Goal: Find contact information: Find contact information

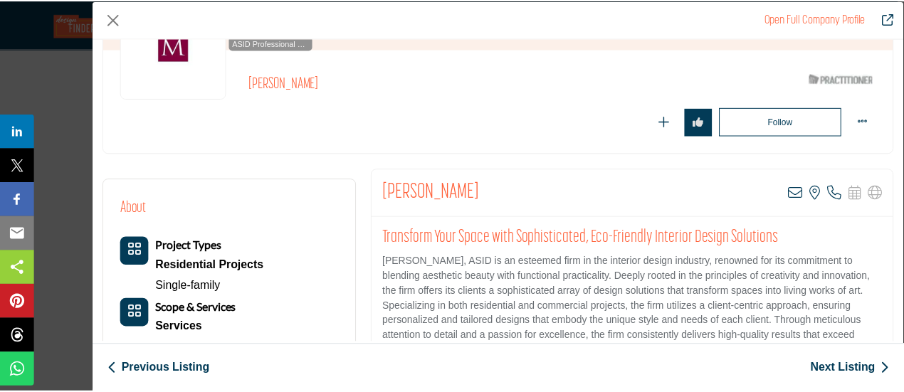
scroll to position [214, 0]
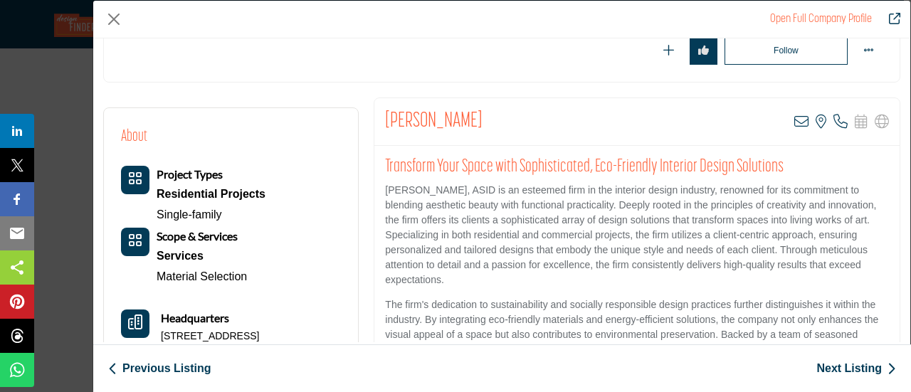
click at [386, 162] on h2 "Transform Your Space with Sophisticated, Eco-Friendly Interior Design Solutions" at bounding box center [637, 167] width 504 height 21
drag, startPoint x: 385, startPoint y: 120, endPoint x: 459, endPoint y: 120, distance: 74.1
click at [459, 120] on h2 "[PERSON_NAME]" at bounding box center [434, 122] width 98 height 26
copy h2 "[PERSON_NAME]"
click at [110, 24] on button "Close" at bounding box center [113, 19] width 21 height 21
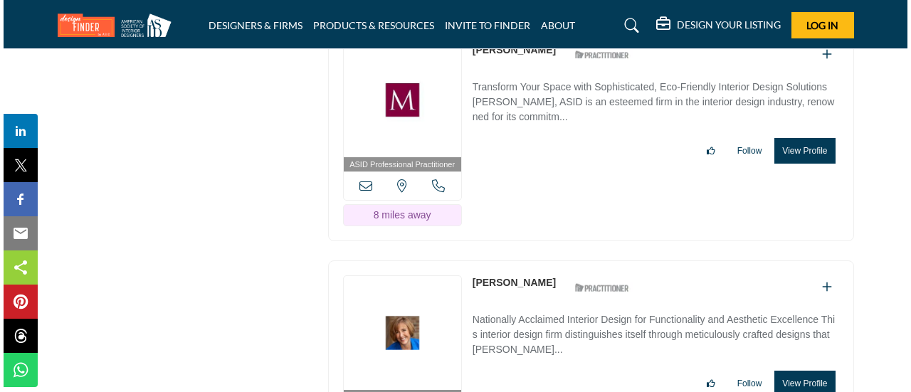
scroll to position [3703, 0]
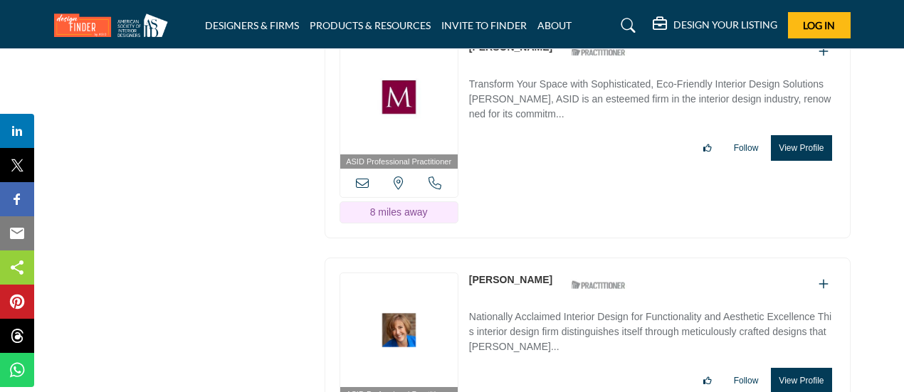
click at [795, 368] on button "View Profile" at bounding box center [801, 381] width 61 height 26
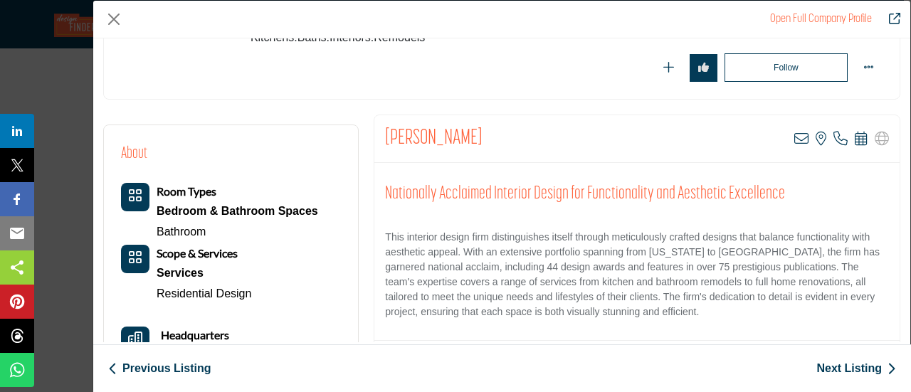
scroll to position [342, 0]
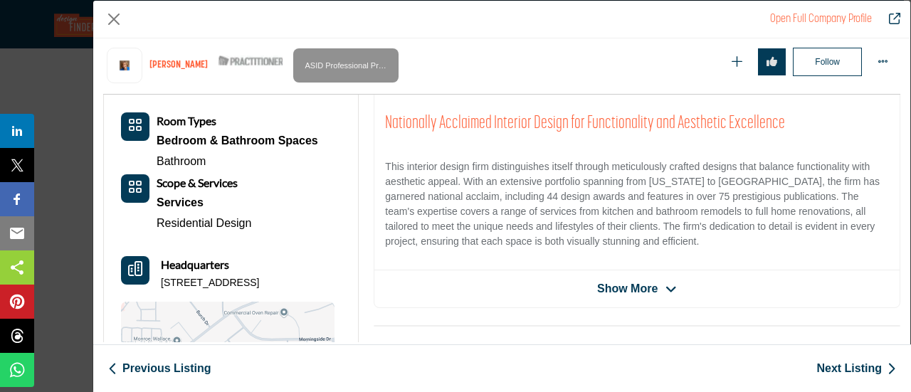
click at [648, 291] on span "Show More" at bounding box center [627, 289] width 61 height 17
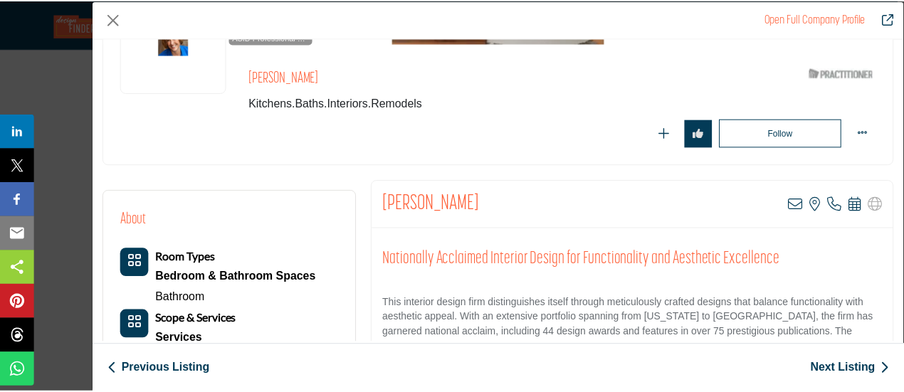
scroll to position [142, 0]
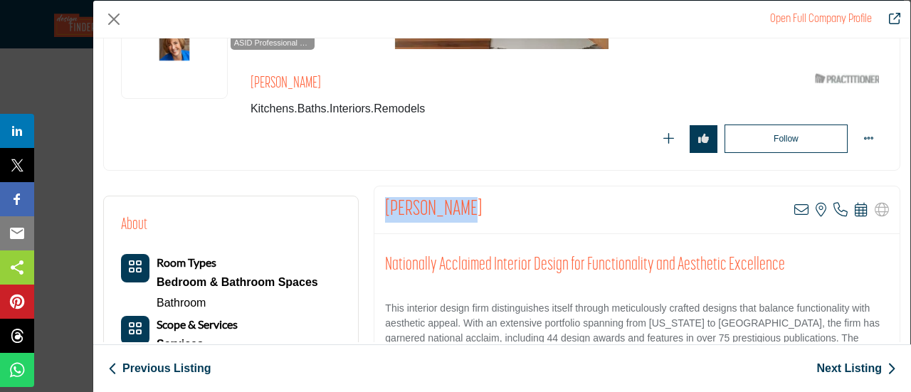
drag, startPoint x: 382, startPoint y: 204, endPoint x: 479, endPoint y: 206, distance: 96.9
click at [479, 206] on div "[PERSON_NAME] View email address of this listing View the location of this list…" at bounding box center [638, 211] width 526 height 48
copy h2 "[PERSON_NAME]"
click at [113, 19] on button "Close" at bounding box center [113, 19] width 21 height 21
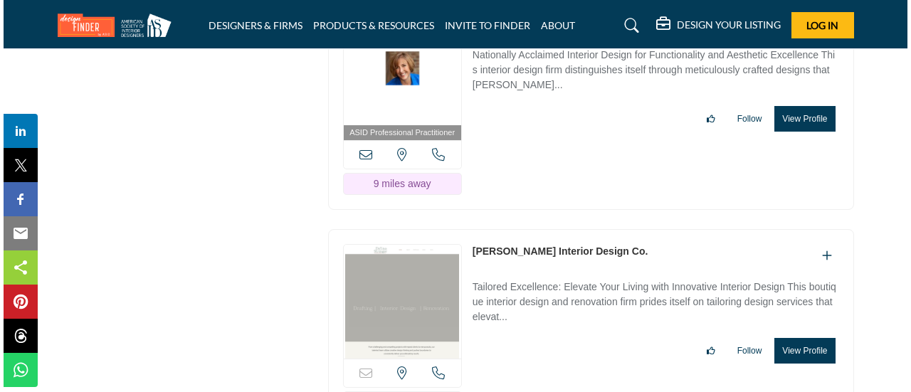
scroll to position [3988, 0]
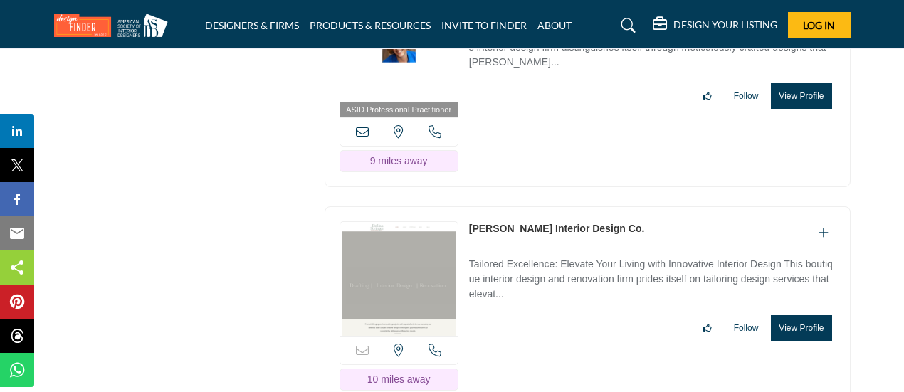
click at [810, 315] on button "View Profile" at bounding box center [801, 328] width 61 height 26
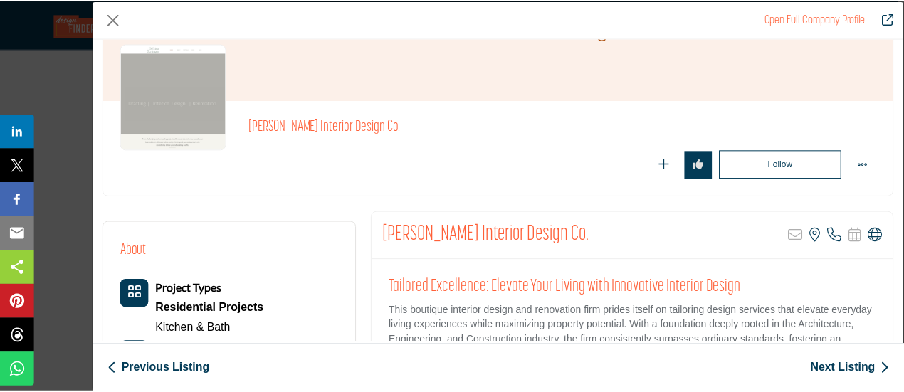
scroll to position [142, 0]
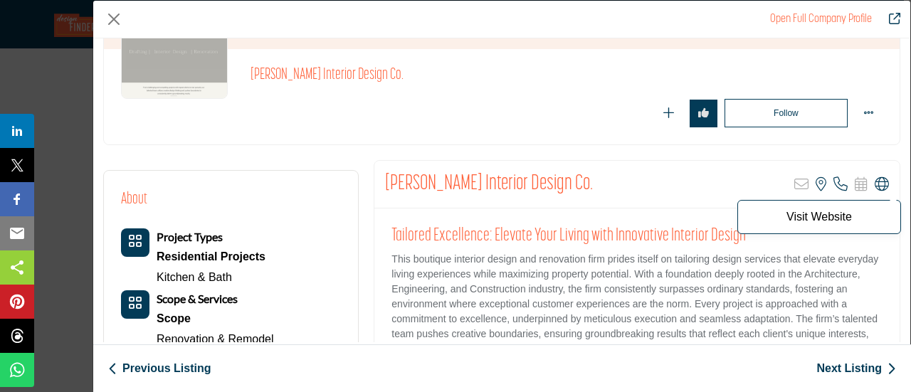
click at [878, 187] on icon "Company Data Modal" at bounding box center [882, 184] width 14 height 14
drag, startPoint x: 123, startPoint y: 19, endPoint x: 113, endPoint y: 19, distance: 10.7
click at [115, 19] on button "Close" at bounding box center [113, 19] width 21 height 21
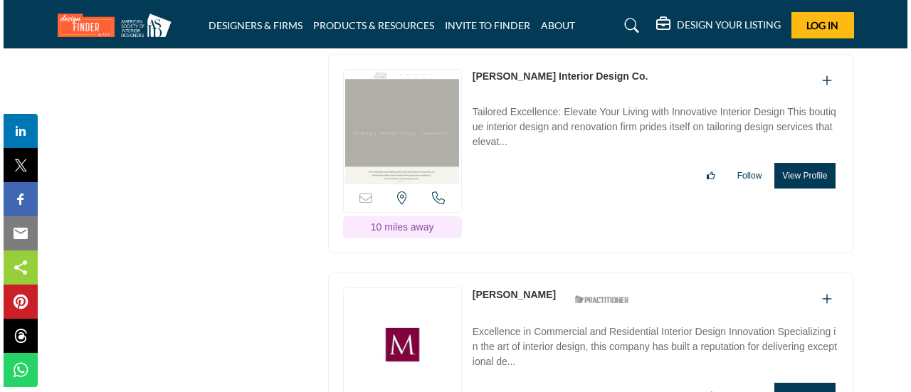
scroll to position [4201, 0]
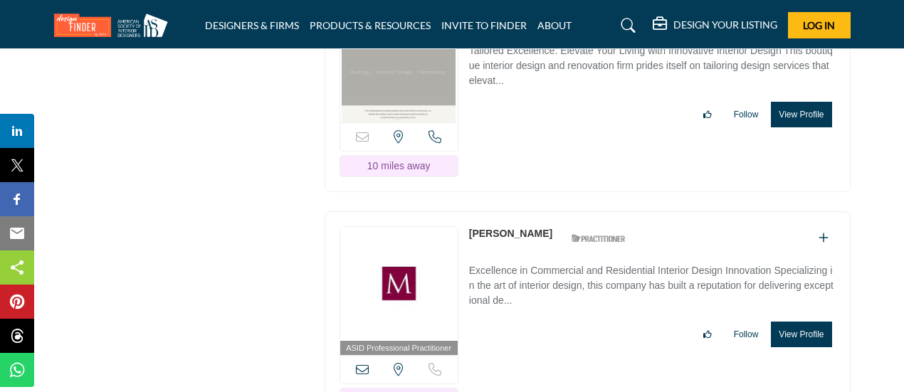
click at [802, 322] on button "View Profile" at bounding box center [801, 335] width 61 height 26
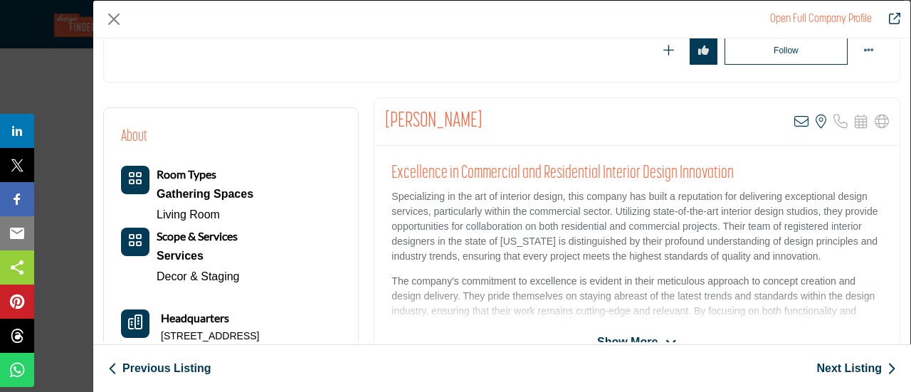
scroll to position [342, 0]
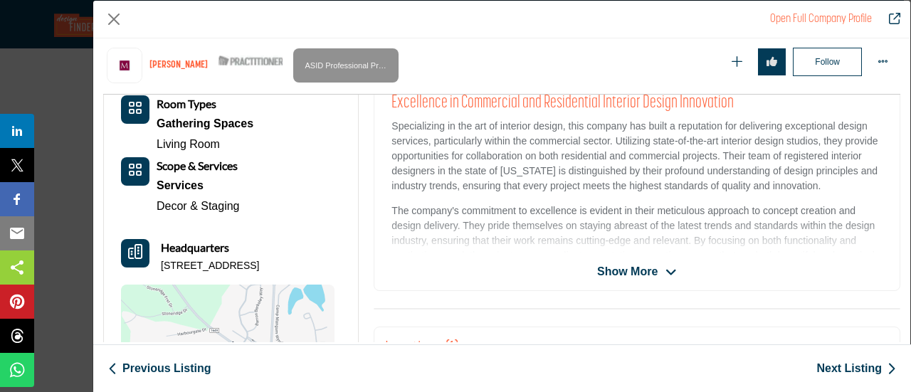
click at [639, 270] on span "Show More" at bounding box center [627, 271] width 61 height 17
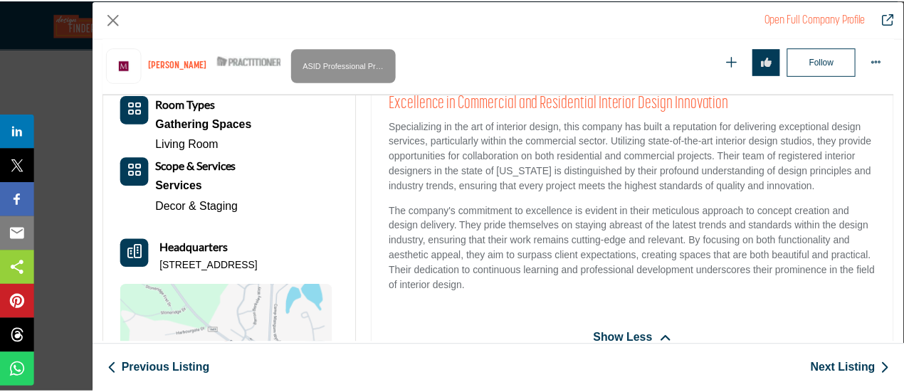
scroll to position [214, 0]
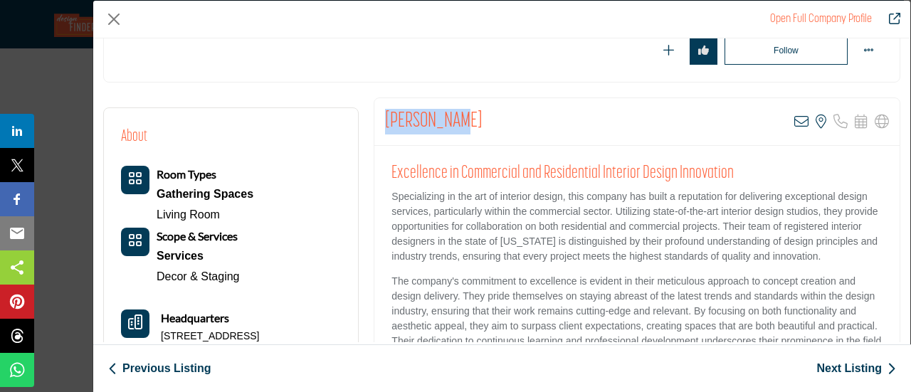
drag, startPoint x: 386, startPoint y: 112, endPoint x: 454, endPoint y: 116, distance: 68.5
click at [454, 116] on div "[PERSON_NAME] View email address of this listing View the location of this list…" at bounding box center [638, 122] width 526 height 48
copy h2 "[PERSON_NAME]"
click at [111, 19] on button "Close" at bounding box center [113, 19] width 21 height 21
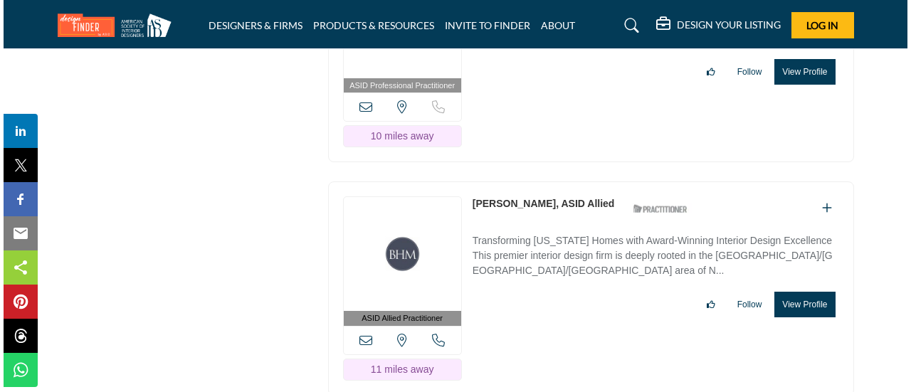
scroll to position [4486, 0]
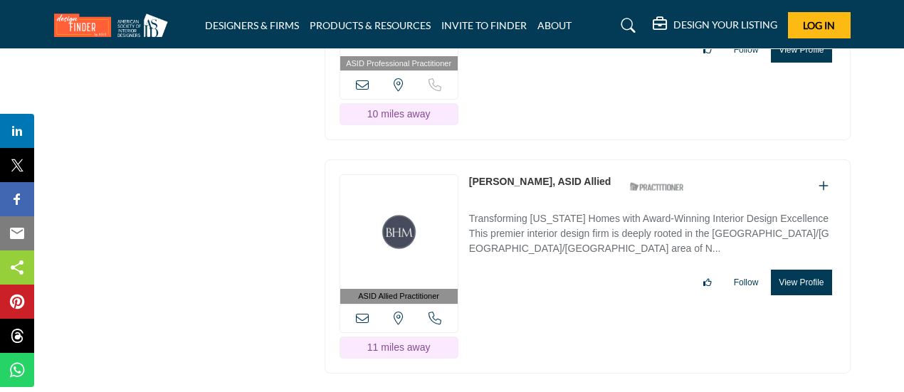
click at [785, 270] on button "View Profile" at bounding box center [801, 283] width 61 height 26
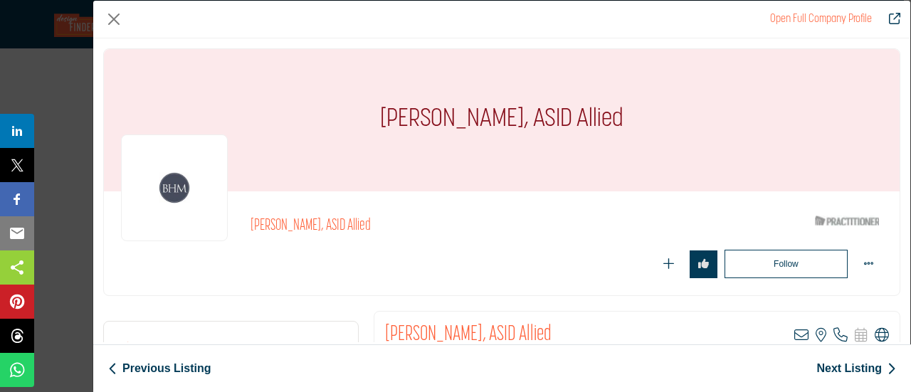
click at [878, 335] on icon "Company Data Modal" at bounding box center [882, 335] width 14 height 14
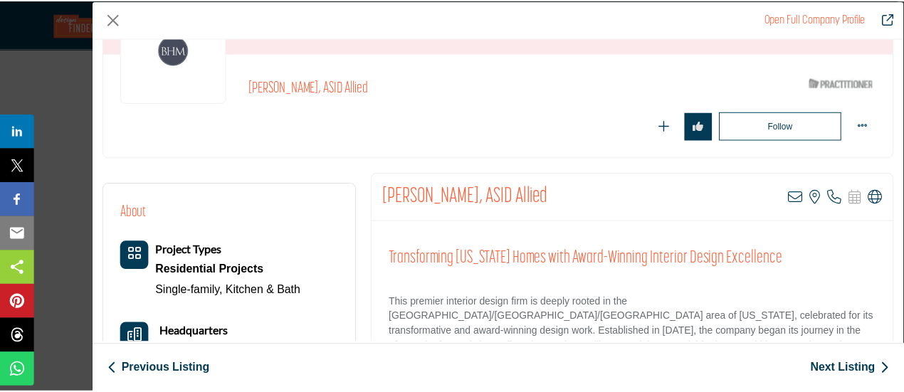
scroll to position [142, 0]
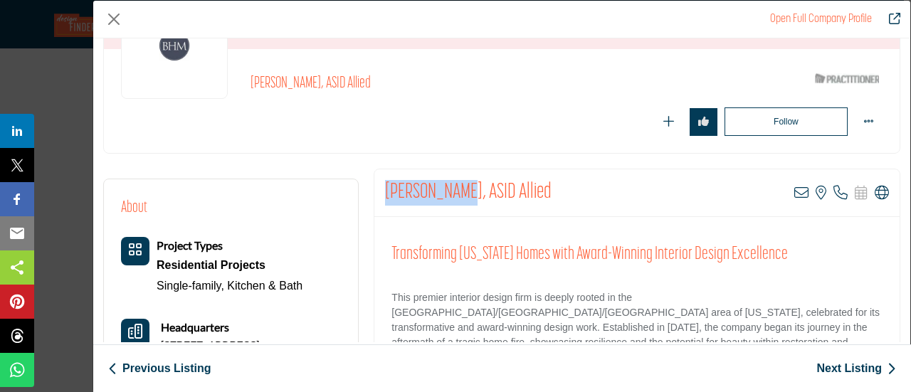
drag, startPoint x: 378, startPoint y: 192, endPoint x: 457, endPoint y: 190, distance: 79.1
click at [457, 190] on div "[PERSON_NAME], ASID Allied View email address of this listing View the location…" at bounding box center [638, 193] width 526 height 48
copy h2 "[PERSON_NAME]"
click at [117, 19] on button "Close" at bounding box center [113, 19] width 21 height 21
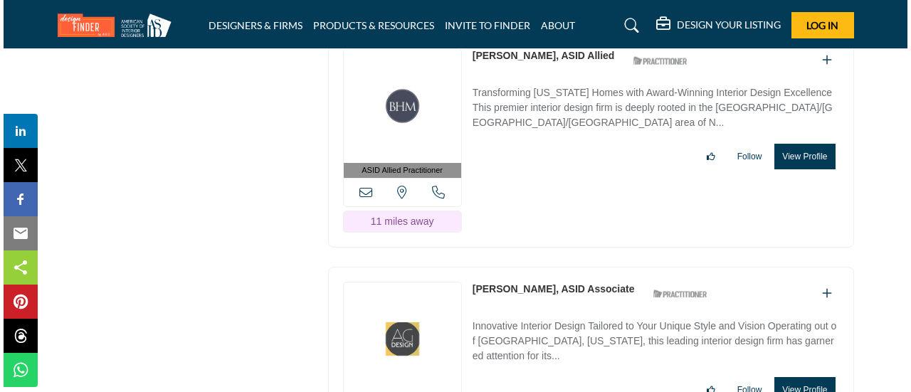
scroll to position [4700, 0]
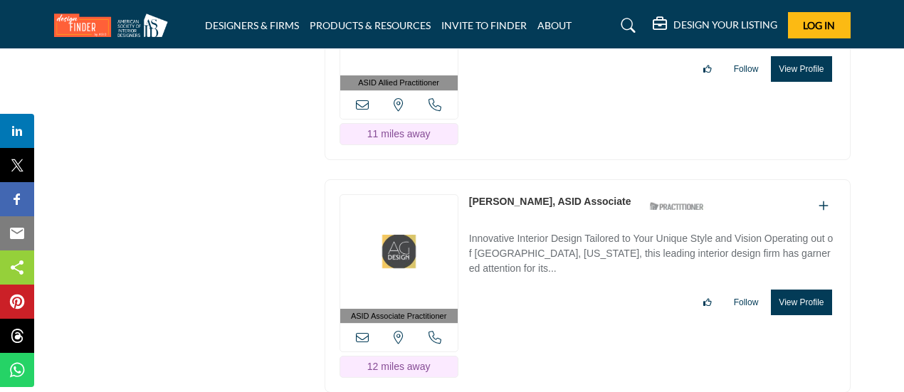
click at [800, 290] on button "View Profile" at bounding box center [801, 303] width 61 height 26
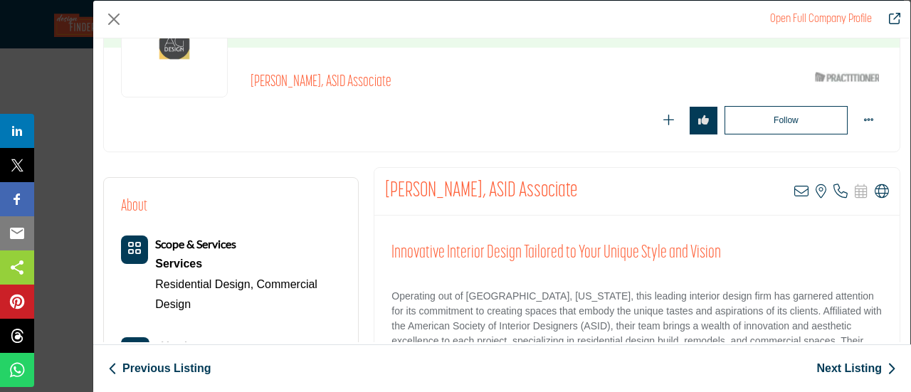
scroll to position [214, 0]
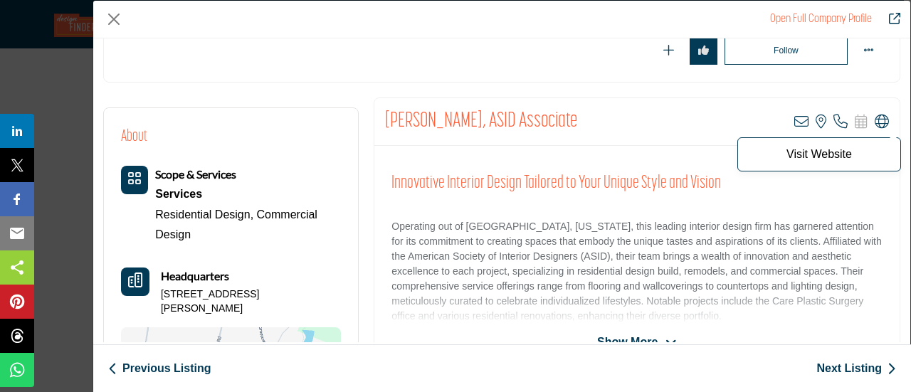
click at [875, 125] on icon "Company Data Modal" at bounding box center [882, 122] width 14 height 14
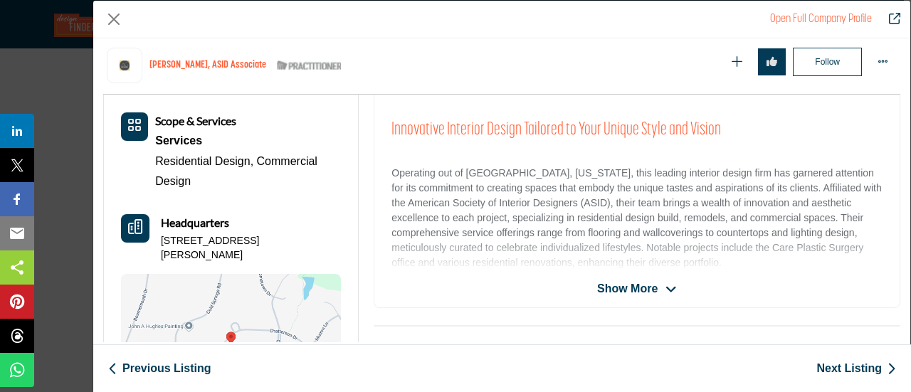
scroll to position [342, 0]
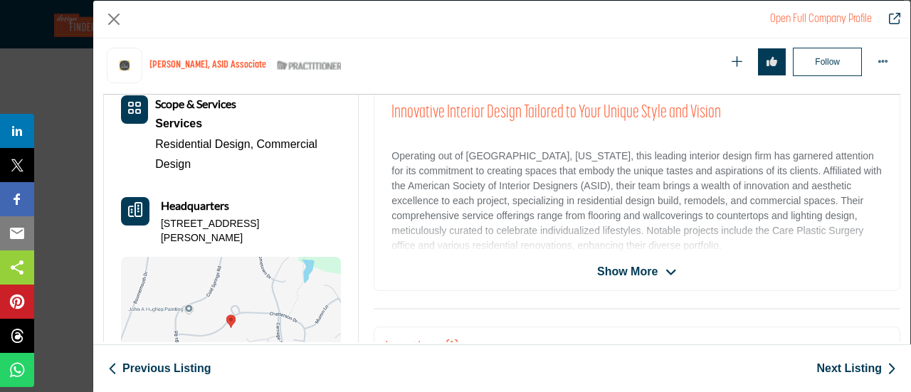
click at [637, 267] on span "Show More" at bounding box center [627, 271] width 61 height 17
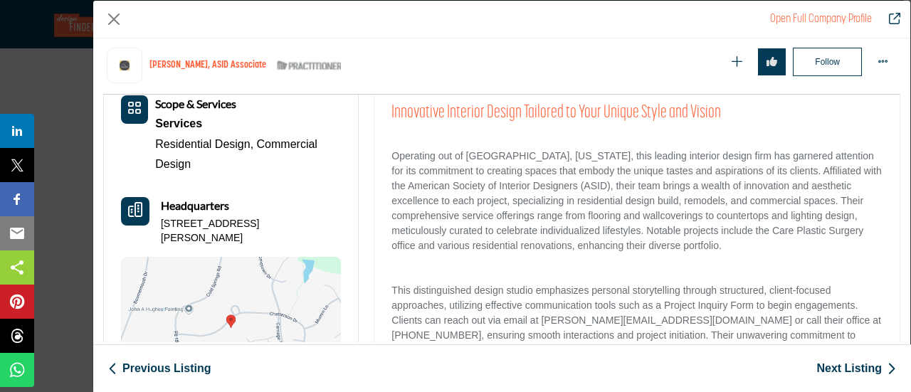
scroll to position [413, 0]
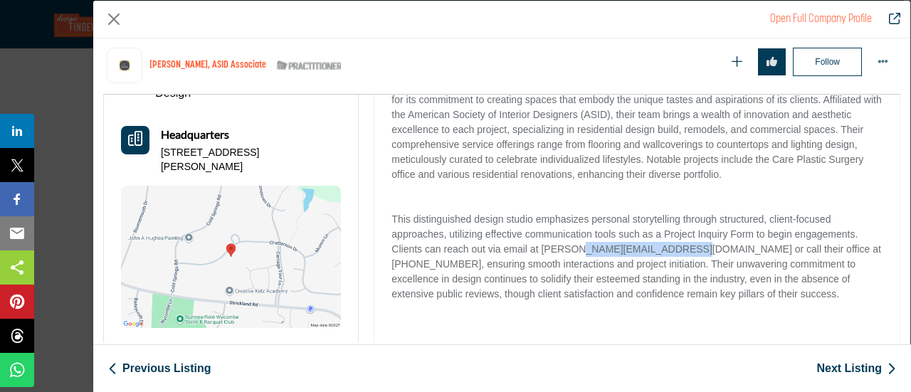
drag, startPoint x: 687, startPoint y: 246, endPoint x: 581, endPoint y: 246, distance: 106.1
click at [581, 246] on p "This distinguished design studio emphasizes personal storytelling through struc…" at bounding box center [637, 257] width 491 height 90
copy p "[DOMAIN_NAME]"
click at [540, 250] on p "This distinguished design studio emphasizes personal storytelling through struc…" at bounding box center [637, 257] width 491 height 90
drag, startPoint x: 540, startPoint y: 249, endPoint x: 686, endPoint y: 253, distance: 146.0
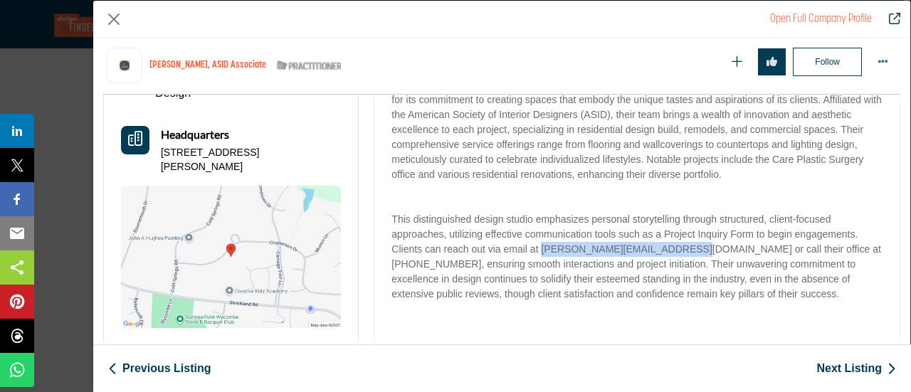
click at [686, 253] on p "This distinguished design studio emphasizes personal storytelling through struc…" at bounding box center [637, 257] width 491 height 90
copy p "[PERSON_NAME][EMAIL_ADDRESS][DOMAIN_NAME]"
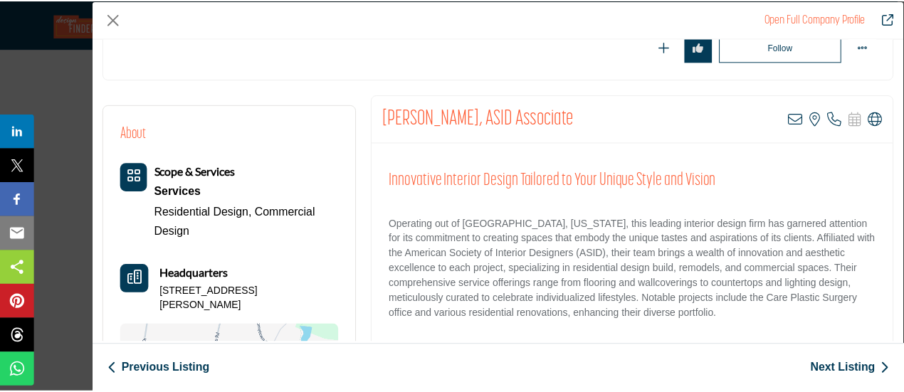
scroll to position [214, 0]
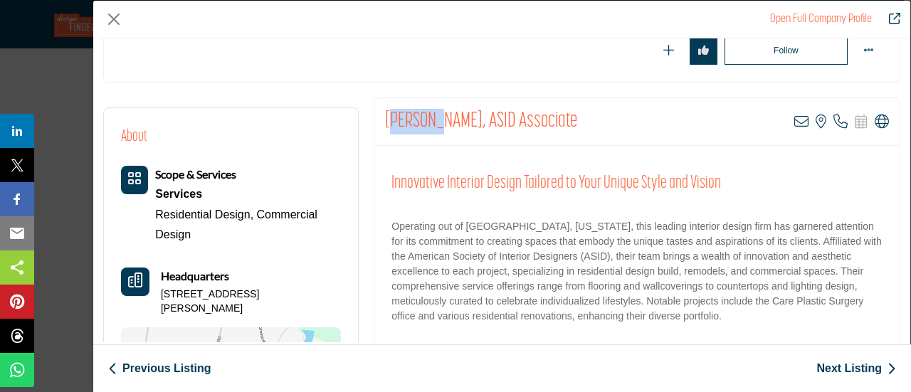
drag, startPoint x: 387, startPoint y: 125, endPoint x: 426, endPoint y: 122, distance: 39.3
click at [437, 122] on h2 "[PERSON_NAME], ASID Associate" at bounding box center [481, 122] width 192 height 26
drag, startPoint x: 380, startPoint y: 116, endPoint x: 460, endPoint y: 117, distance: 80.5
click at [460, 117] on div "[PERSON_NAME], ASID Associate View email address of this listing View the locat…" at bounding box center [638, 122] width 526 height 48
copy h2 "[PERSON_NAME]"
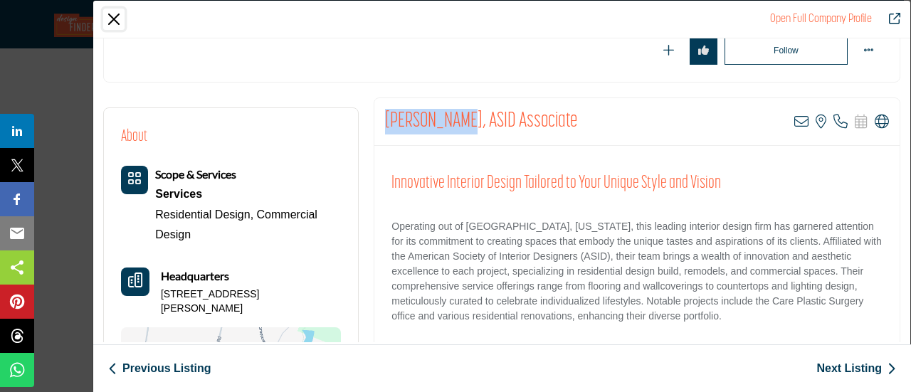
click at [113, 14] on button "Close" at bounding box center [113, 19] width 21 height 21
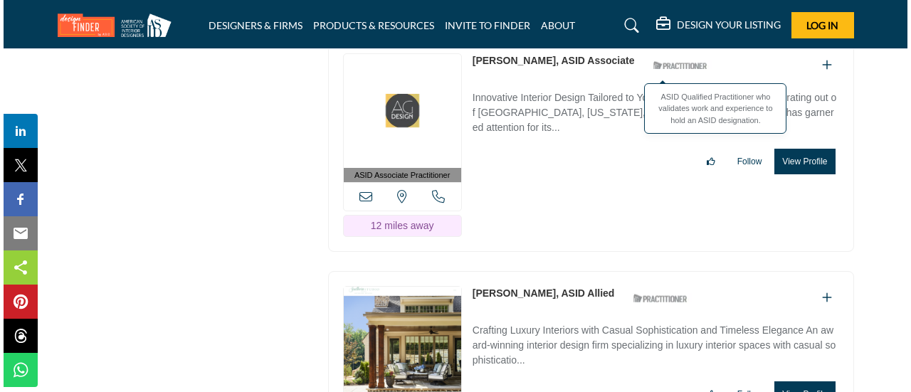
scroll to position [4913, 0]
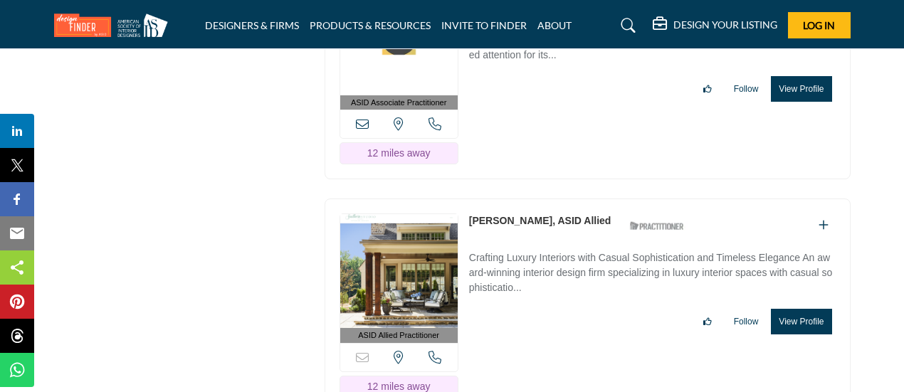
click at [807, 309] on button "View Profile" at bounding box center [801, 322] width 61 height 26
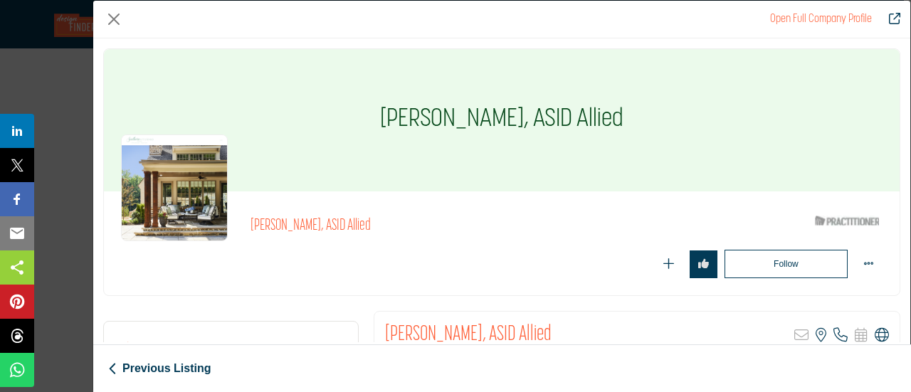
scroll to position [142, 0]
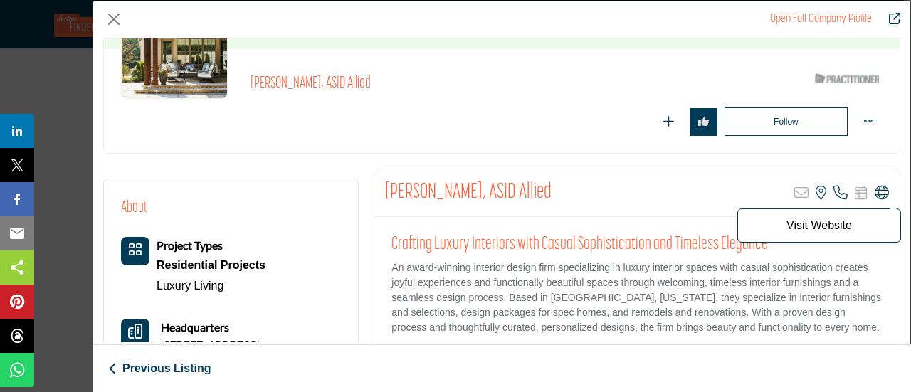
click at [879, 189] on icon "Company Data Modal" at bounding box center [882, 193] width 14 height 14
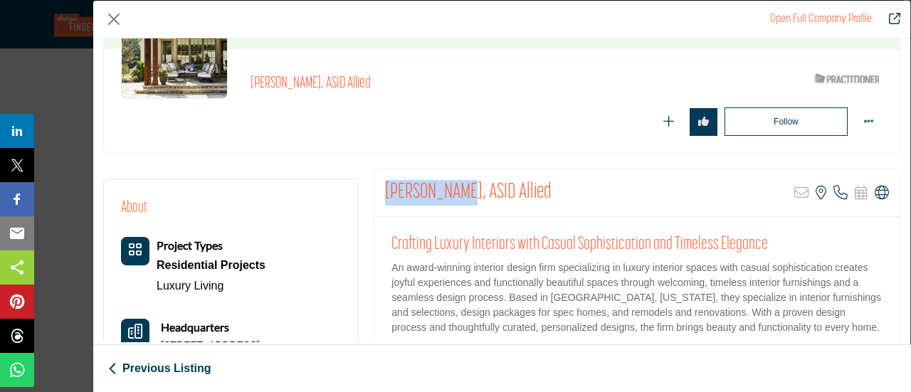
drag, startPoint x: 385, startPoint y: 187, endPoint x: 455, endPoint y: 193, distance: 70.8
click at [455, 193] on h2 "[PERSON_NAME], ASID Allied" at bounding box center [468, 193] width 167 height 26
copy h2 "[PERSON_NAME]"
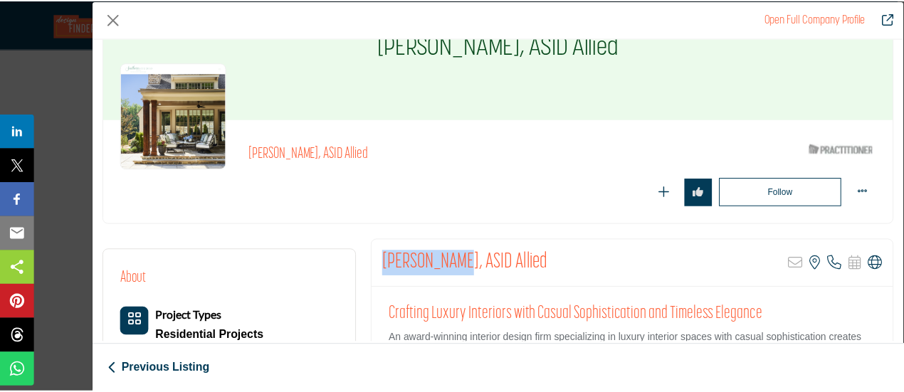
scroll to position [71, 0]
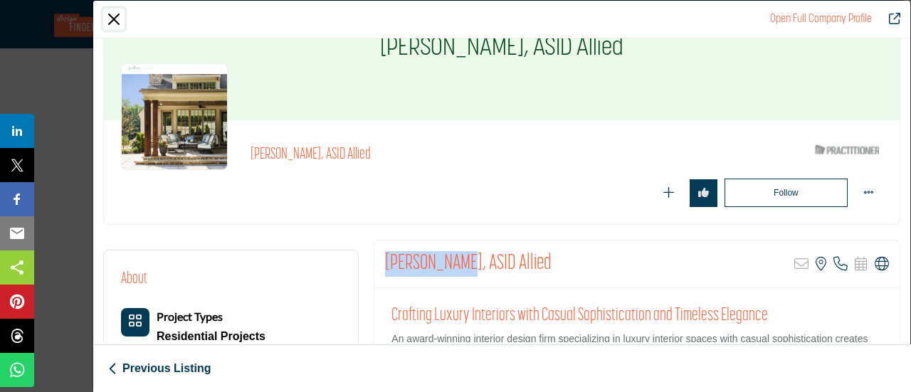
click at [109, 16] on button "Close" at bounding box center [113, 19] width 21 height 21
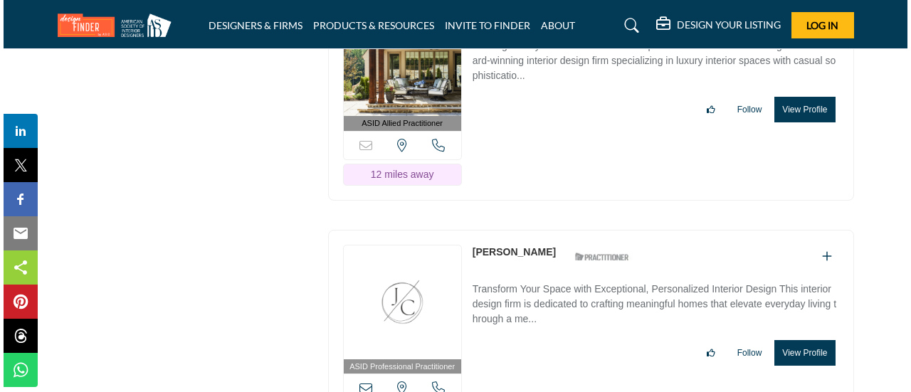
scroll to position [5127, 0]
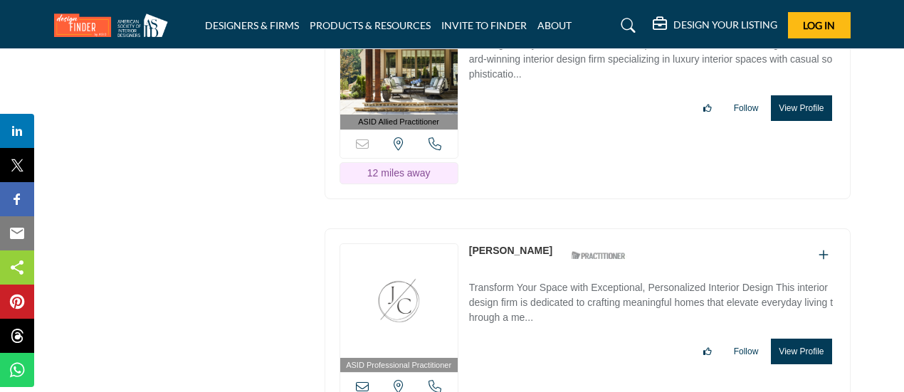
click at [800, 339] on button "View Profile" at bounding box center [801, 352] width 61 height 26
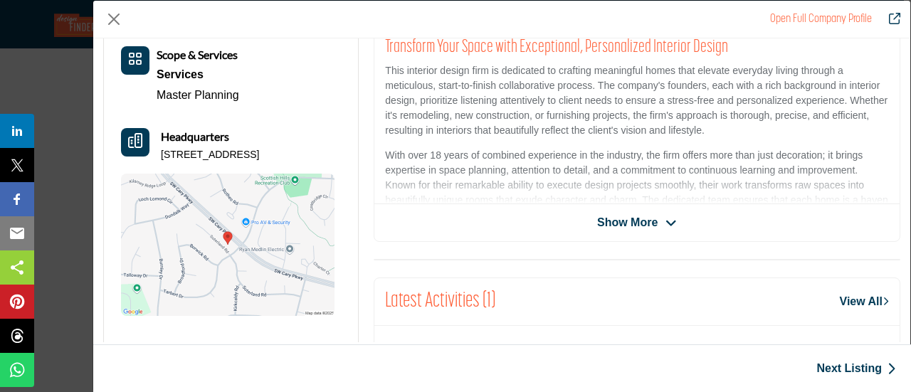
scroll to position [342, 0]
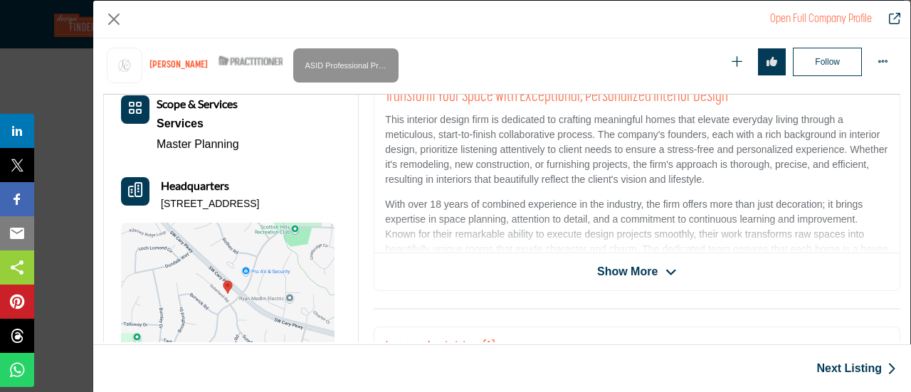
click at [624, 273] on span "Show More" at bounding box center [627, 271] width 61 height 17
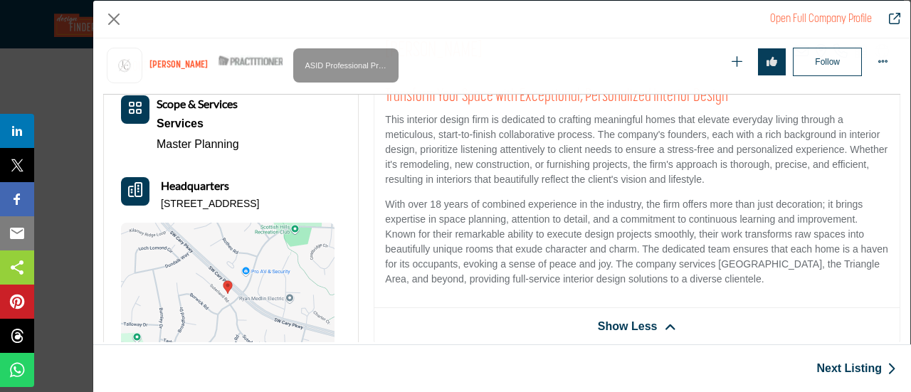
scroll to position [214, 0]
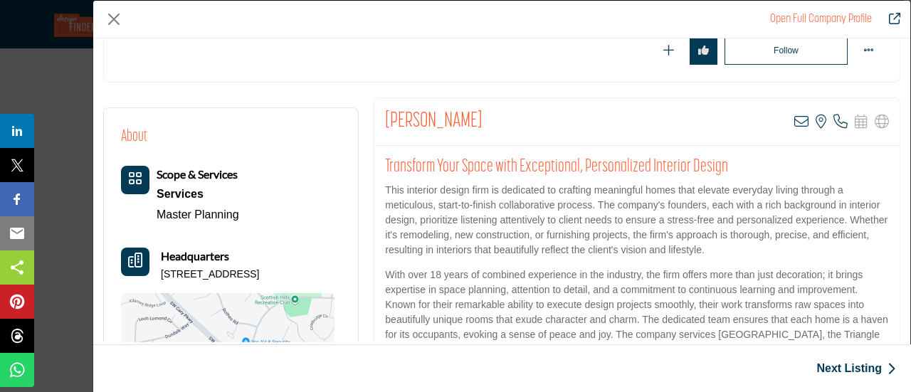
drag, startPoint x: 382, startPoint y: 117, endPoint x: 499, endPoint y: 116, distance: 116.8
click at [499, 116] on div "[PERSON_NAME] View email address of this listing View the location of this list…" at bounding box center [638, 122] width 526 height 48
